Goal: Obtain resource: Obtain resource

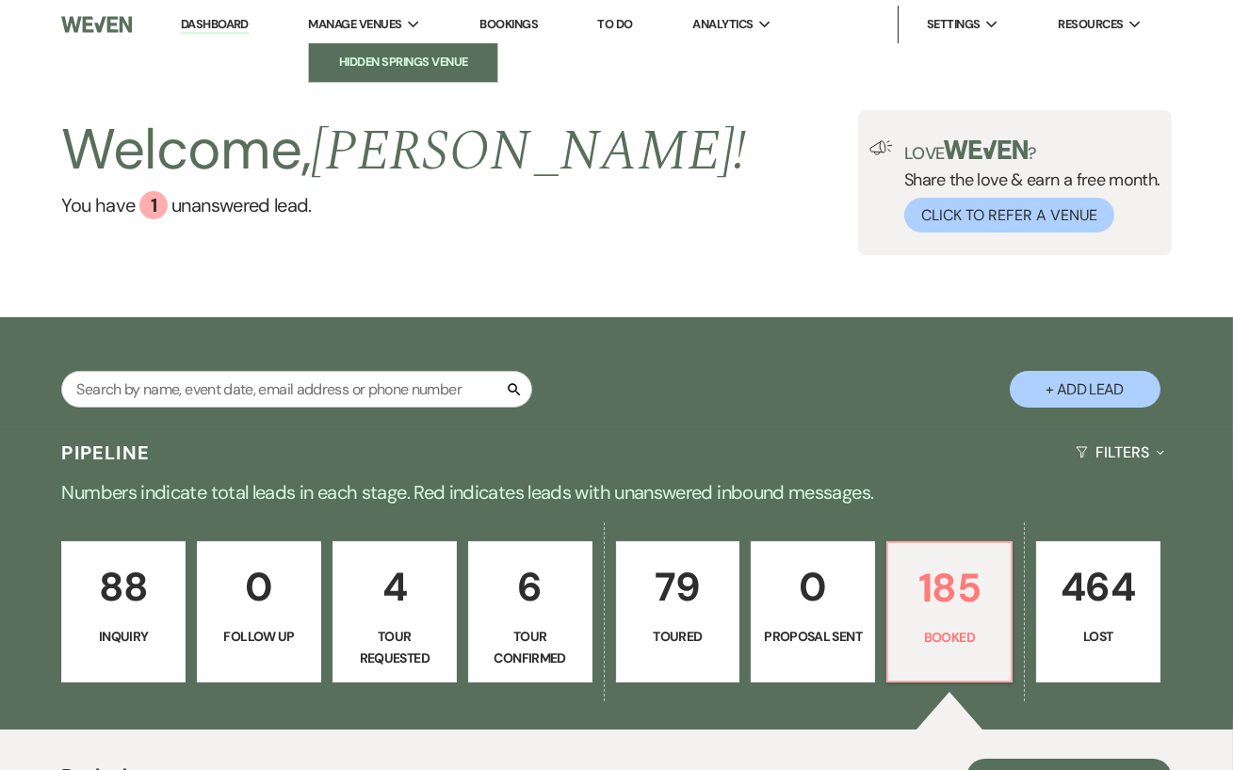
click at [388, 73] on link "Hidden Springs Venue" at bounding box center [403, 62] width 188 height 38
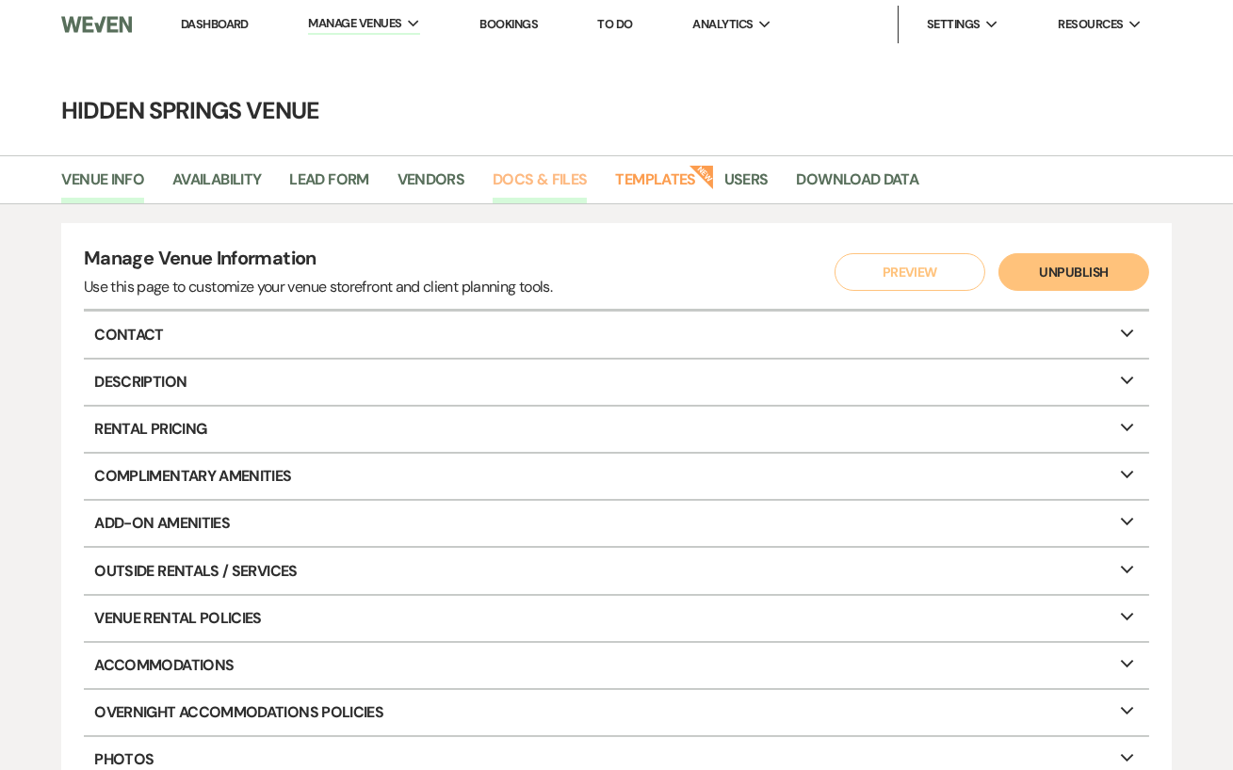
click at [499, 174] on link "Docs & Files" at bounding box center [539, 186] width 94 height 36
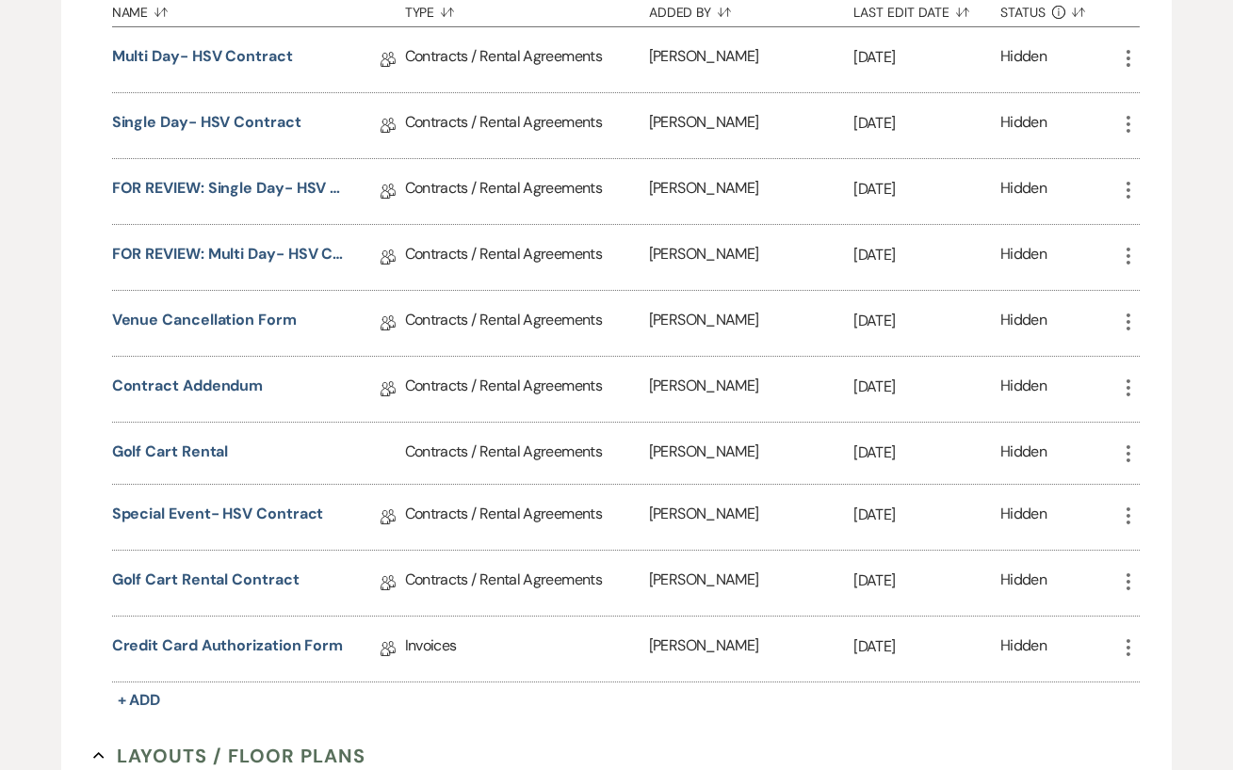
scroll to position [454, 0]
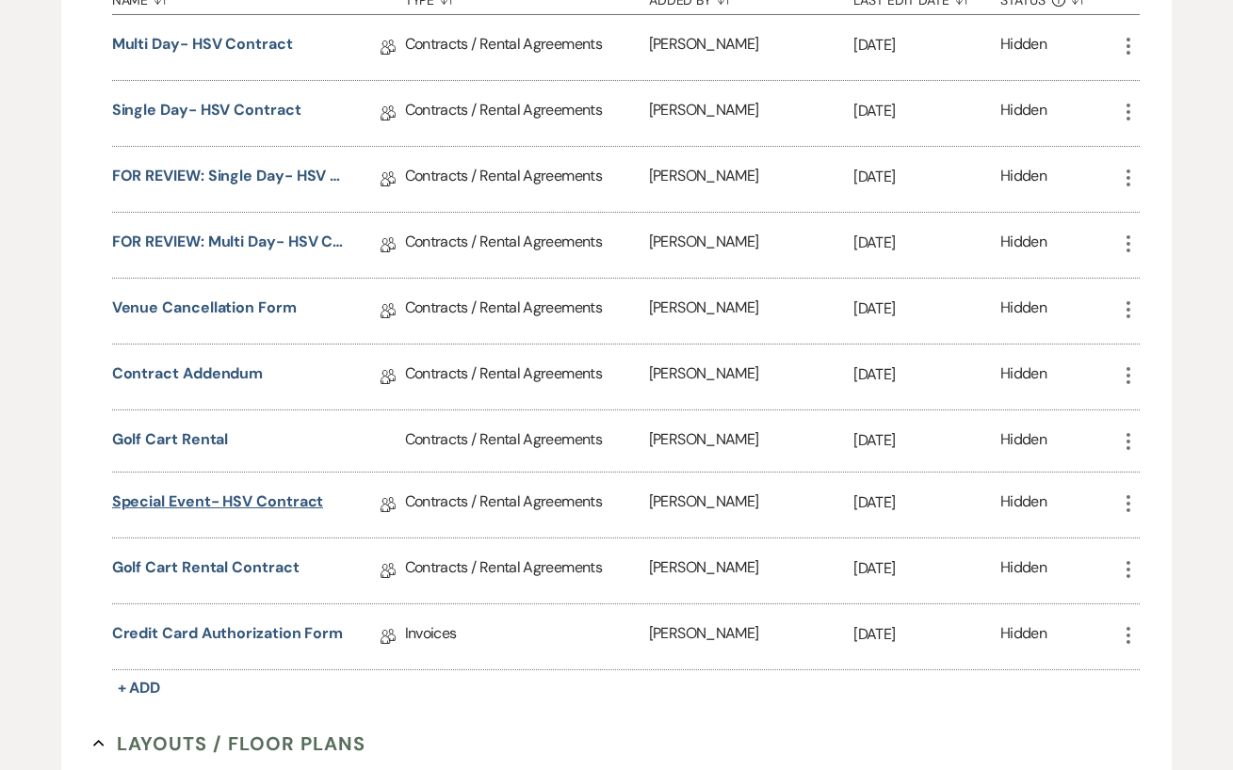
click at [282, 491] on link "Special Event- HSV Contract" at bounding box center [218, 505] width 212 height 29
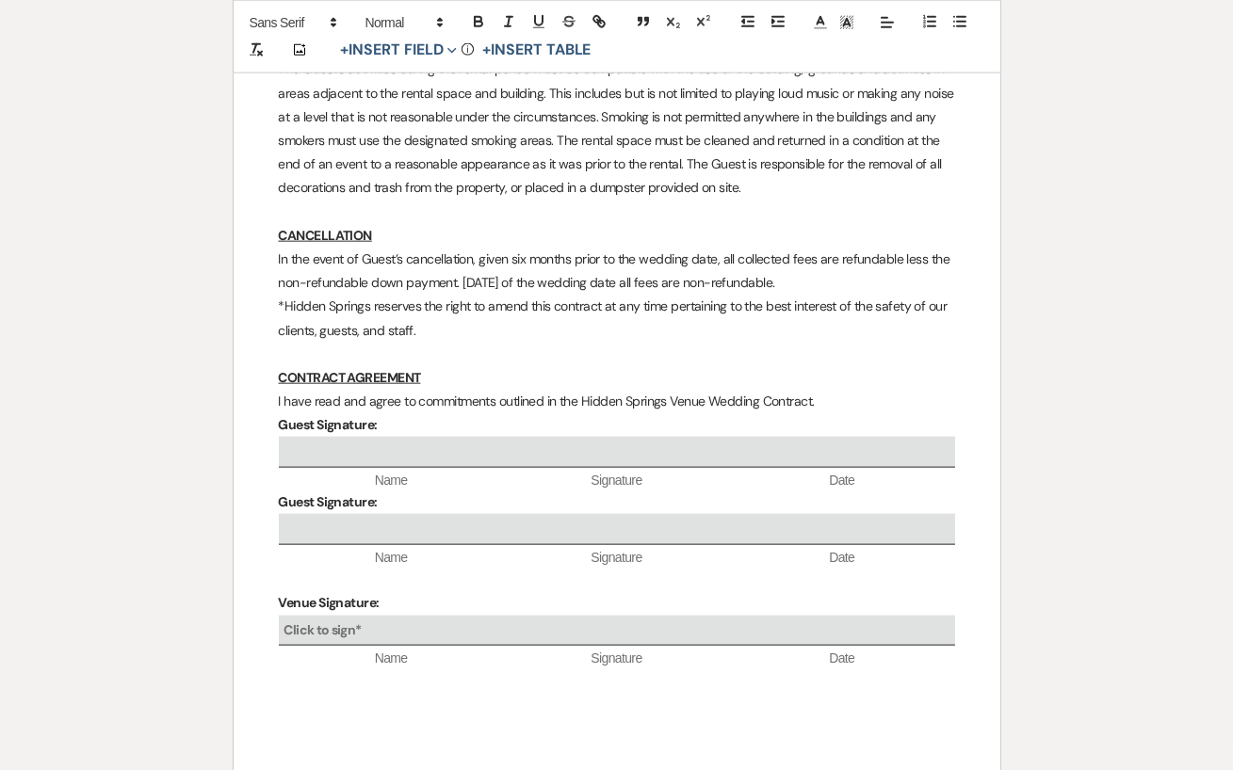
scroll to position [4515, 0]
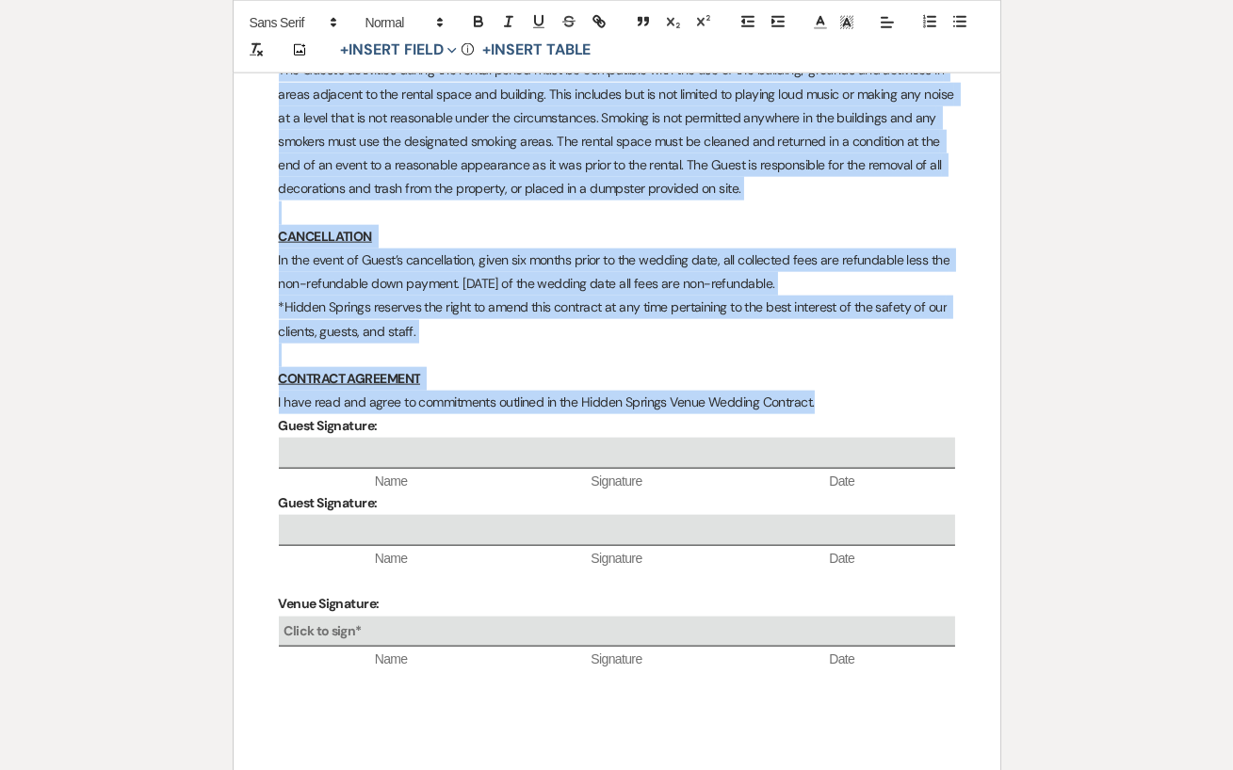
drag, startPoint x: 276, startPoint y: 330, endPoint x: 825, endPoint y: 363, distance: 550.0
copy div "Lore ipsumdol sitamet con adipi eli seddoeiusm tempo incid Utlabo Etdolor Magna…"
click at [825, 391] on p "I have read and agree to commitments outlined in the Hidden Springs Venue Weddi…" at bounding box center [617, 403] width 676 height 24
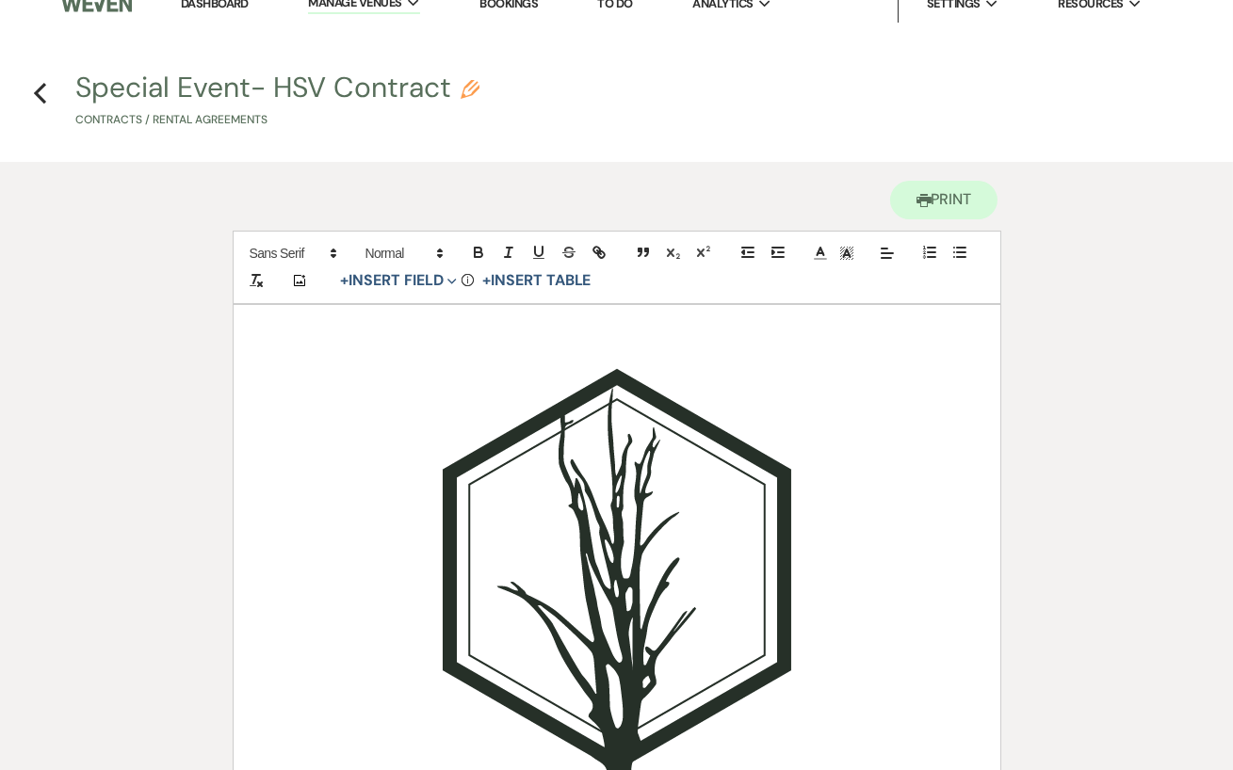
scroll to position [0, 0]
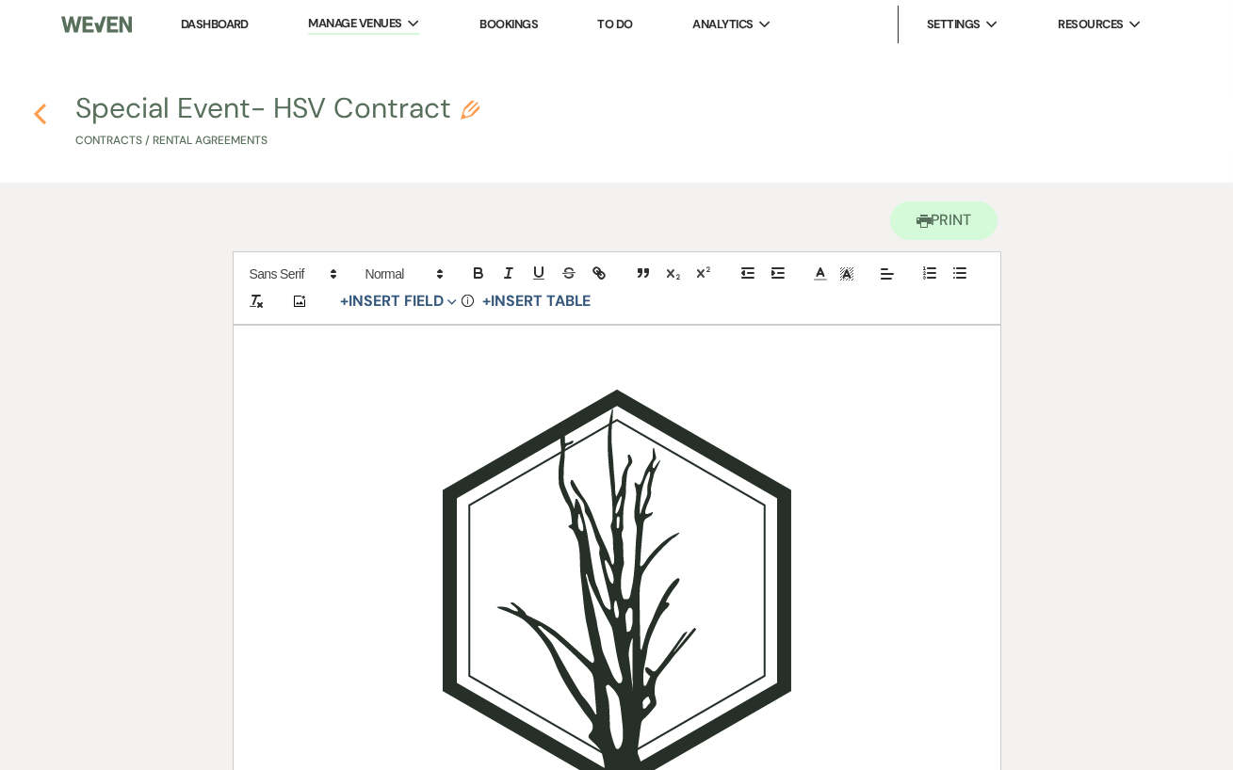
click at [34, 105] on icon "Previous" at bounding box center [40, 114] width 14 height 23
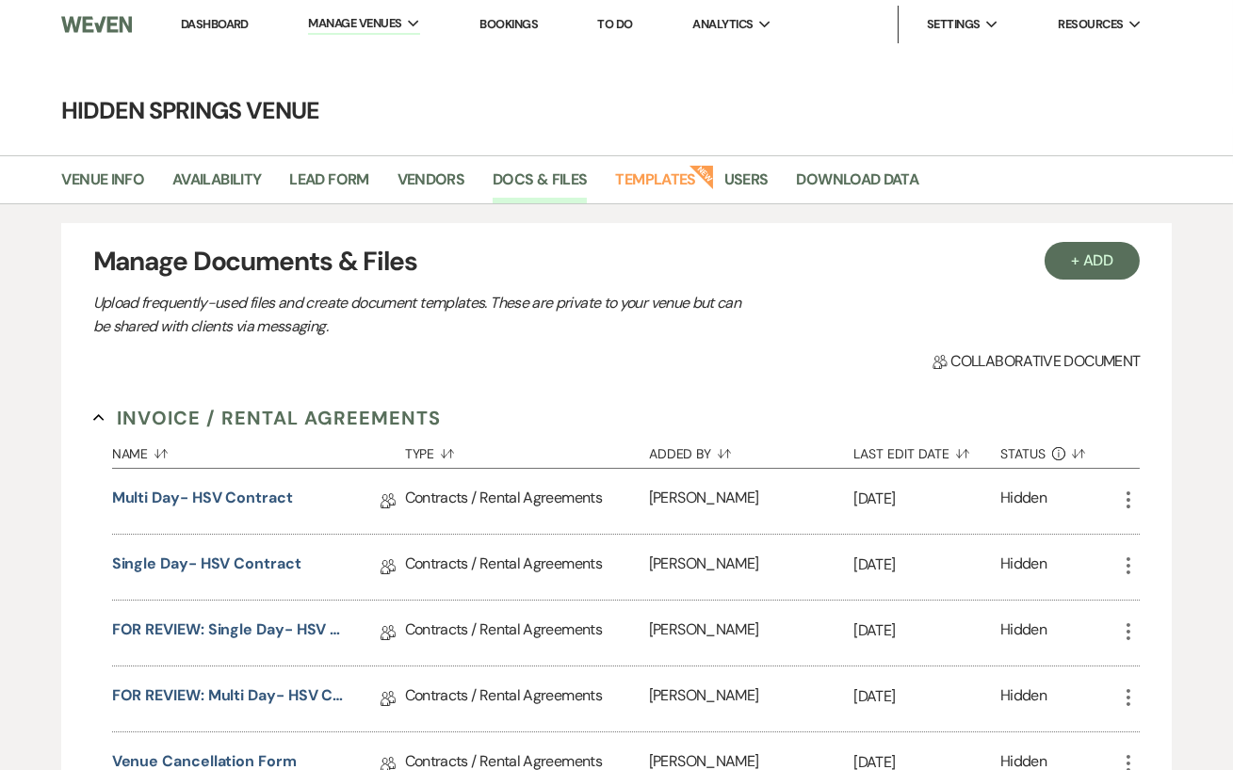
click at [215, 30] on link "Dashboard" at bounding box center [215, 24] width 68 height 16
